Goal: Navigation & Orientation: Find specific page/section

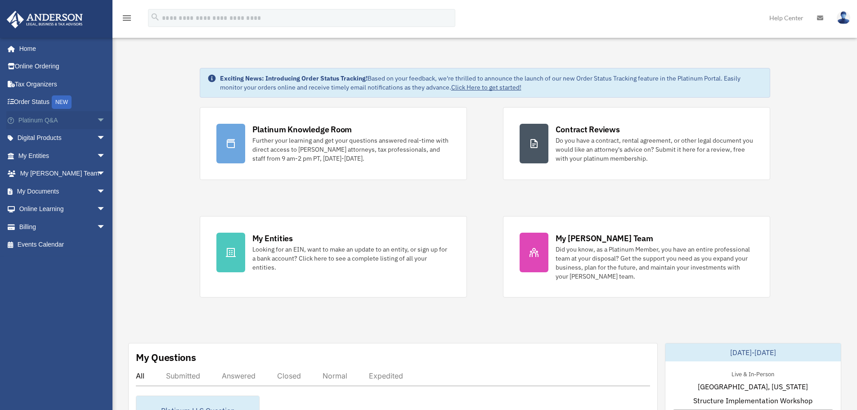
click at [97, 119] on span "arrow_drop_down" at bounding box center [106, 120] width 18 height 18
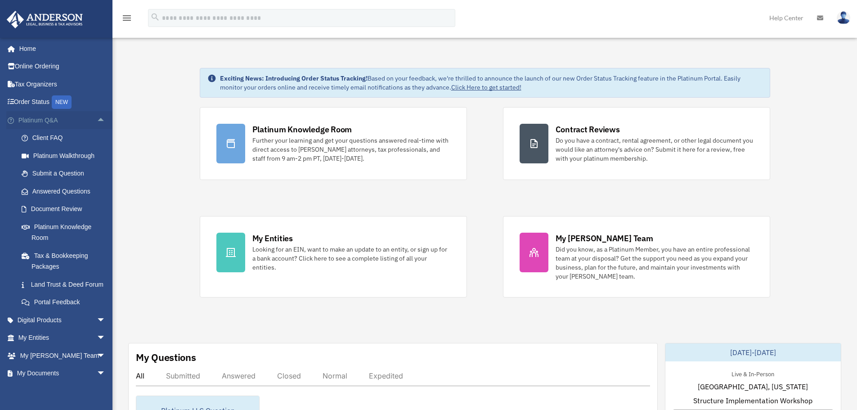
click at [97, 119] on span "arrow_drop_up" at bounding box center [106, 120] width 18 height 18
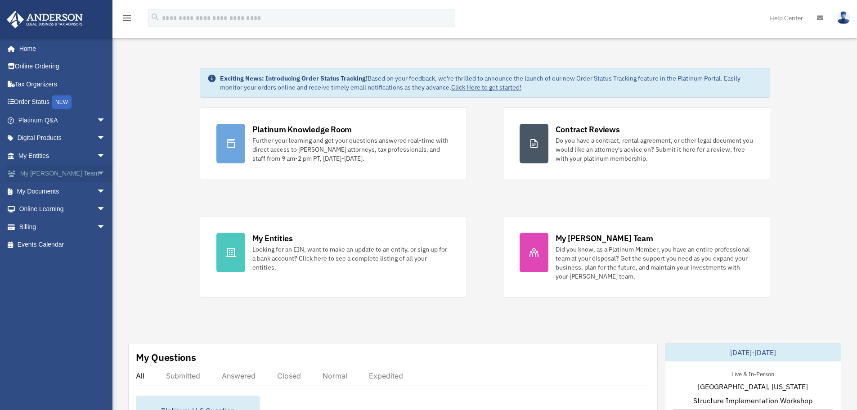
click at [97, 172] on span "arrow_drop_down" at bounding box center [106, 174] width 18 height 18
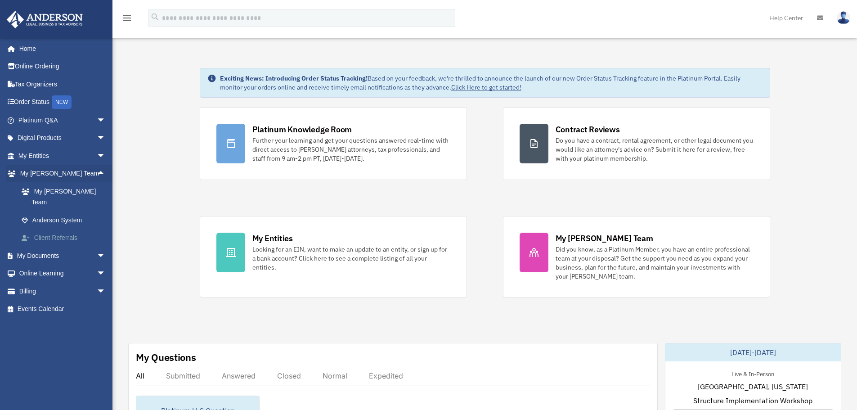
click at [68, 229] on link "Client Referrals" at bounding box center [66, 238] width 107 height 18
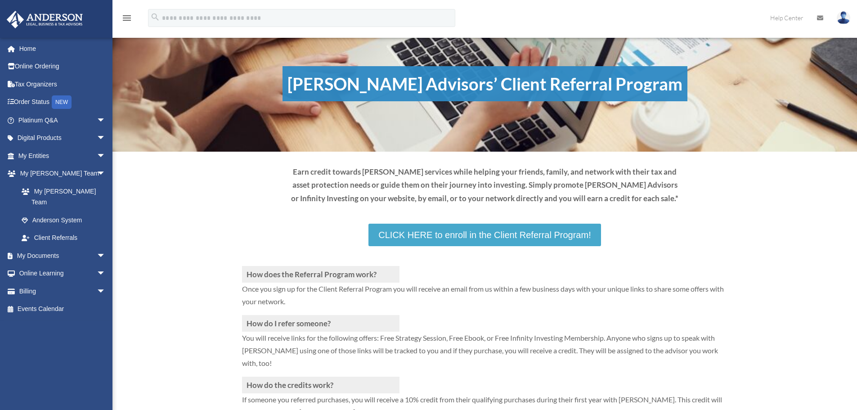
click at [430, 236] on link "CLICK HERE to enroll in the Client Referral Program!" at bounding box center [485, 235] width 232 height 23
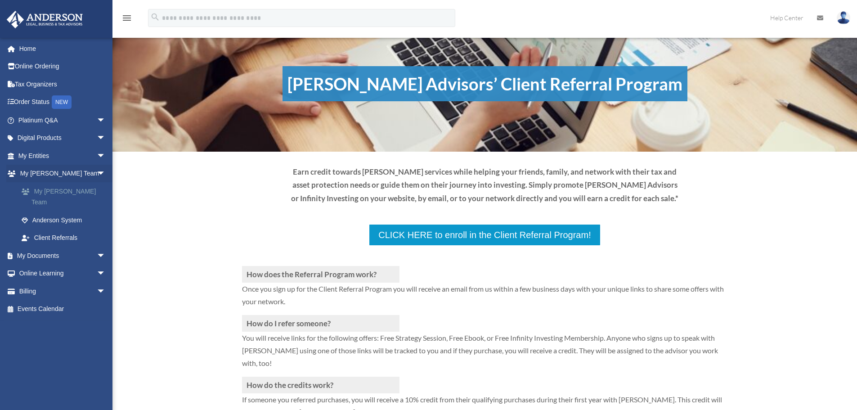
click at [72, 191] on link "My [PERSON_NAME] Team" at bounding box center [66, 196] width 107 height 29
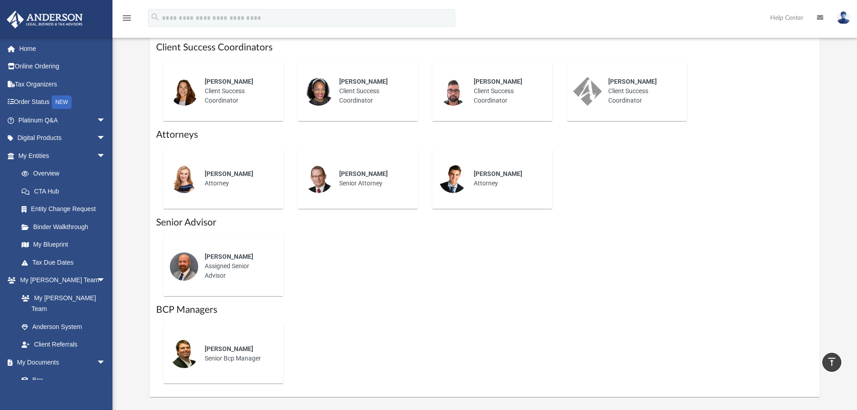
scroll to position [360, 0]
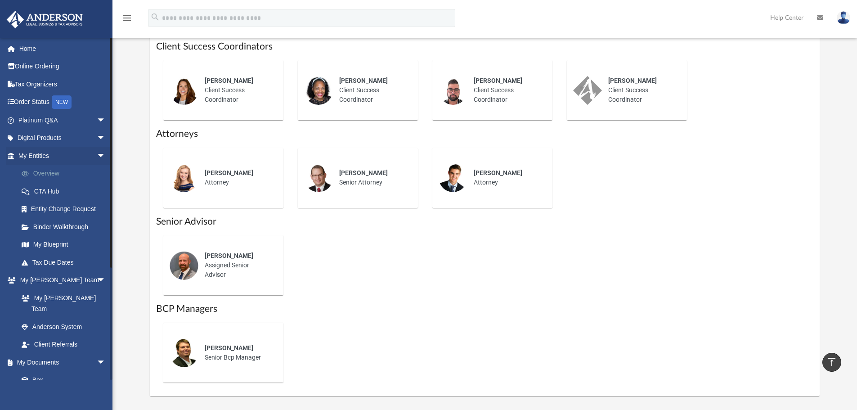
click at [44, 173] on link "Overview" at bounding box center [66, 174] width 107 height 18
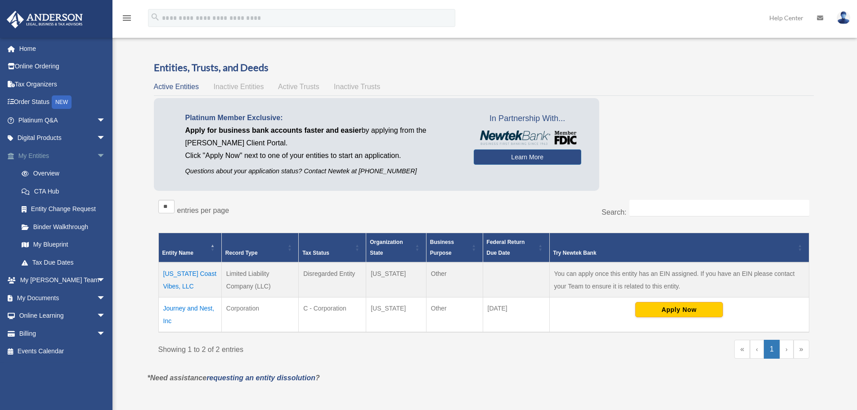
click at [97, 154] on span "arrow_drop_down" at bounding box center [106, 156] width 18 height 18
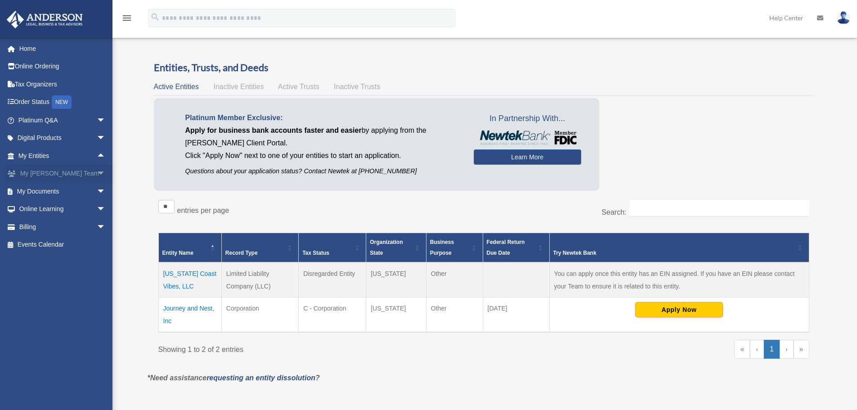
click at [97, 171] on span "arrow_drop_down" at bounding box center [106, 174] width 18 height 18
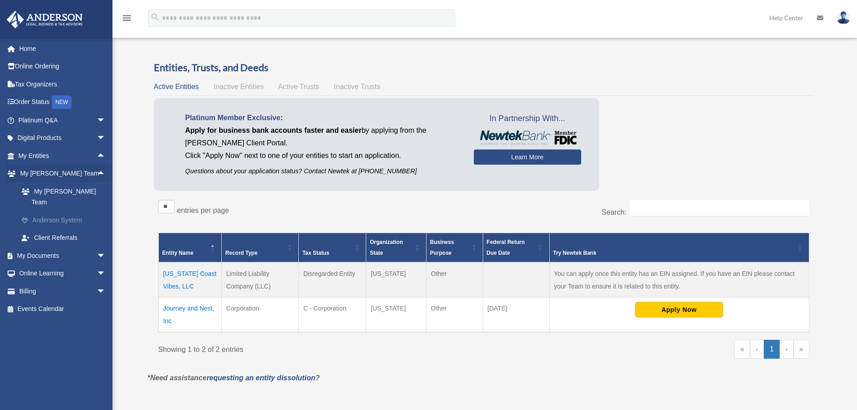
click at [66, 211] on link "Anderson System" at bounding box center [66, 220] width 107 height 18
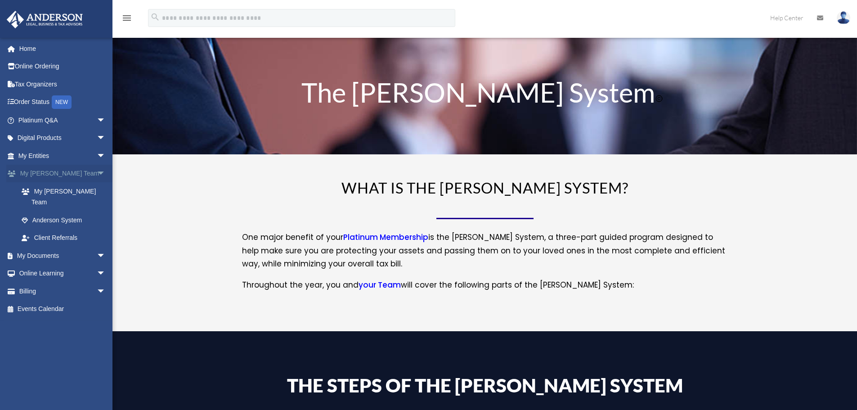
click at [97, 174] on span "arrow_drop_down" at bounding box center [106, 174] width 18 height 18
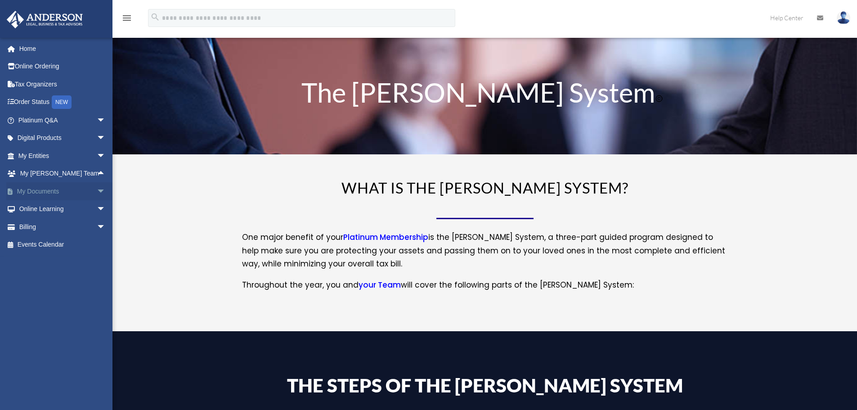
click at [97, 189] on span "arrow_drop_down" at bounding box center [106, 191] width 18 height 18
click at [97, 189] on span "arrow_drop_up" at bounding box center [106, 191] width 18 height 18
click at [97, 137] on span "arrow_drop_down" at bounding box center [106, 138] width 18 height 18
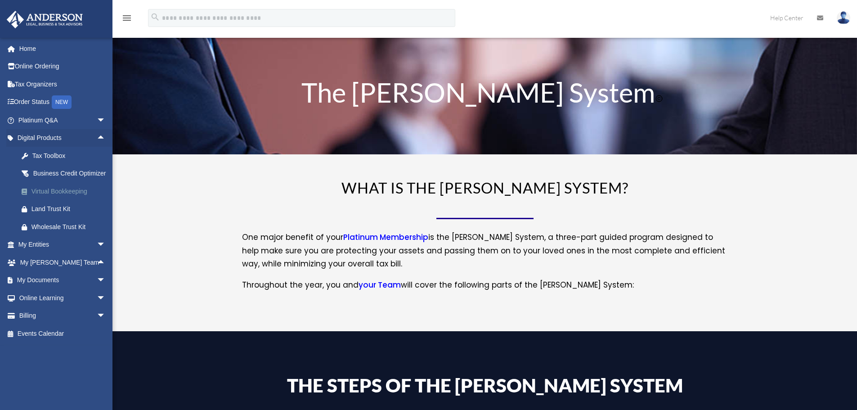
click at [78, 197] on div "Virtual Bookkeeping" at bounding box center [70, 191] width 77 height 11
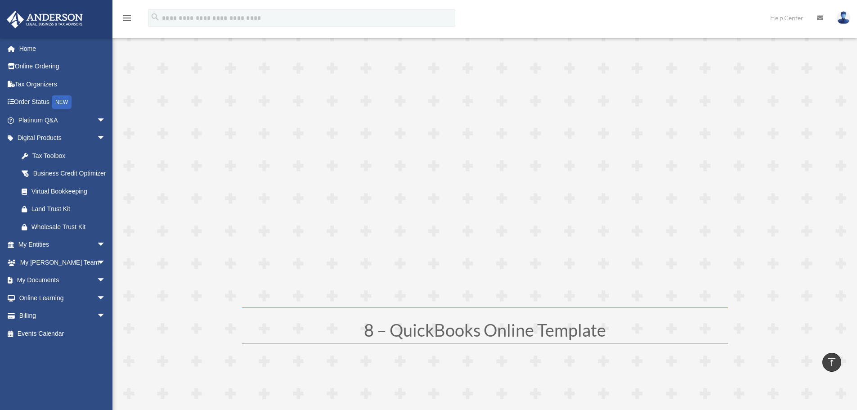
scroll to position [2115, 0]
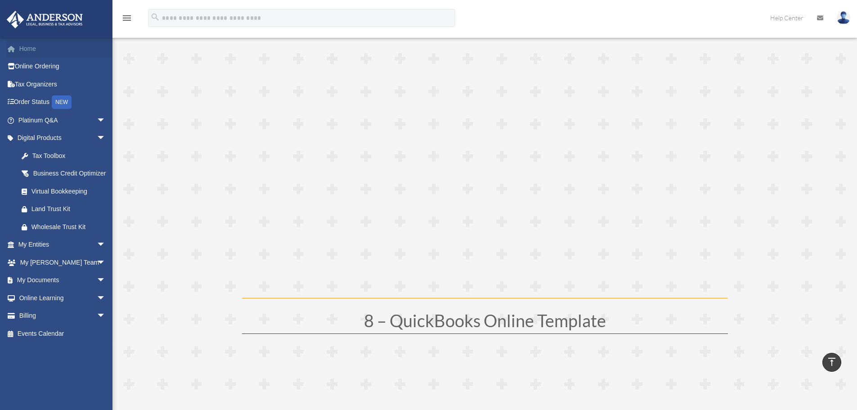
click at [32, 48] on link "Home" at bounding box center [62, 49] width 113 height 18
